Goal: Find contact information: Find contact information

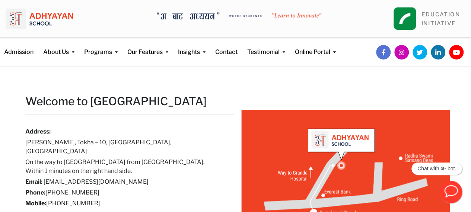
click at [175, 11] on div at bounding box center [204, 14] width 236 height 14
click at [205, 15] on img at bounding box center [239, 16] width 165 height 8
click at [119, 11] on div at bounding box center [204, 14] width 236 height 14
click at [51, 15] on img at bounding box center [39, 19] width 67 height 26
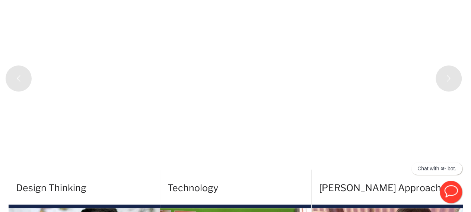
scroll to position [0, 2]
